Goal: Information Seeking & Learning: Understand process/instructions

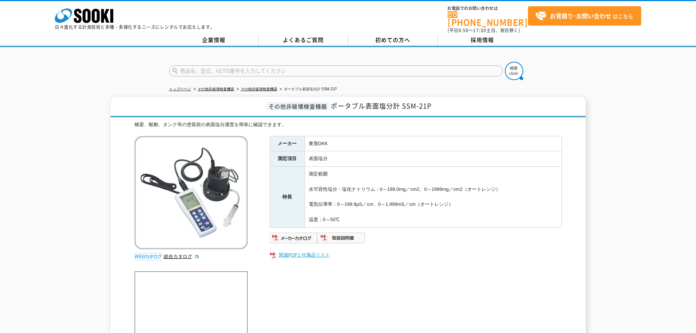
click at [321, 251] on link "関連PDF1 付属品リスト" at bounding box center [416, 255] width 292 height 10
click at [332, 232] on img at bounding box center [342, 238] width 48 height 12
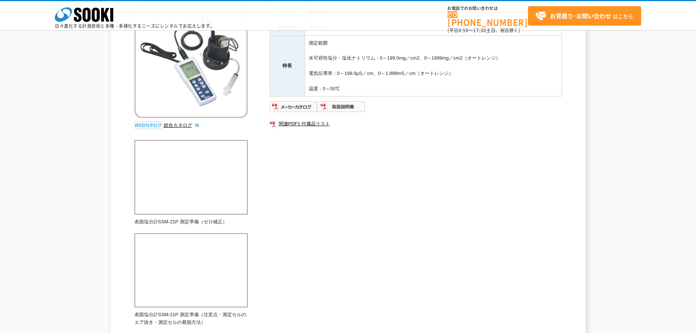
scroll to position [98, 0]
click at [291, 112] on img at bounding box center [294, 107] width 48 height 12
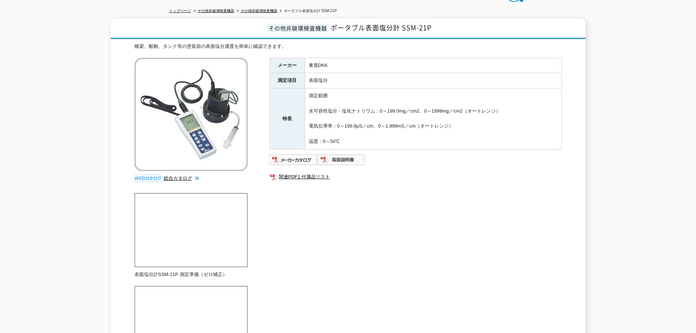
scroll to position [0, 0]
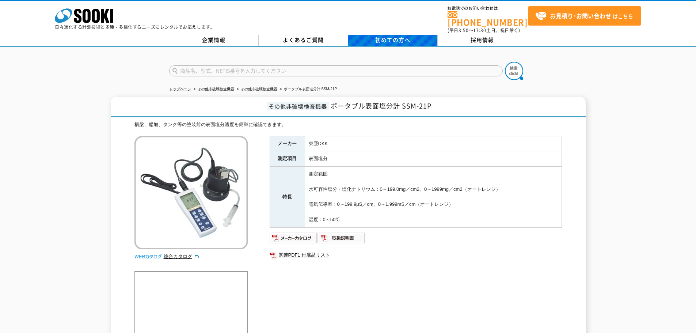
click at [404, 36] on span "初めての方へ" at bounding box center [392, 40] width 35 height 8
